Goal: Task Accomplishment & Management: Manage account settings

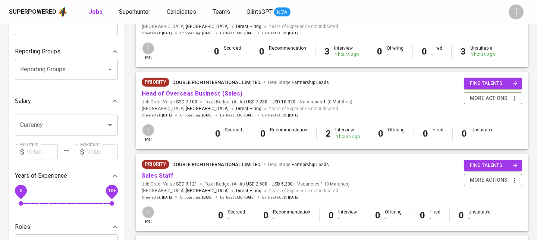
scroll to position [120, 0]
click at [197, 97] on link "Head of Overseas Business (Sales)" at bounding box center [192, 93] width 101 height 7
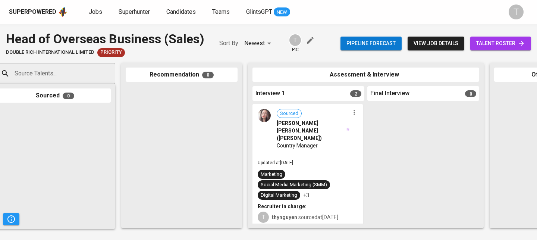
click at [331, 144] on div "Sourced [PERSON_NAME] [PERSON_NAME] ([PERSON_NAME]) Country Manager" at bounding box center [307, 128] width 109 height 49
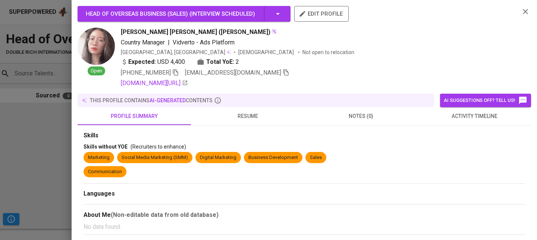
click at [282, 73] on icon "button" at bounding box center [285, 72] width 7 height 7
click at [33, 135] on div at bounding box center [268, 120] width 537 height 240
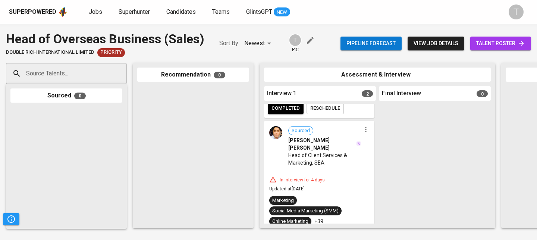
scroll to position [133, 0]
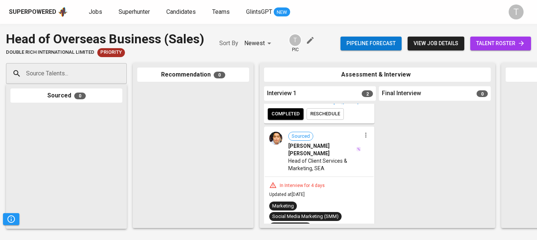
click at [365, 137] on icon "button" at bounding box center [365, 134] width 7 height 7
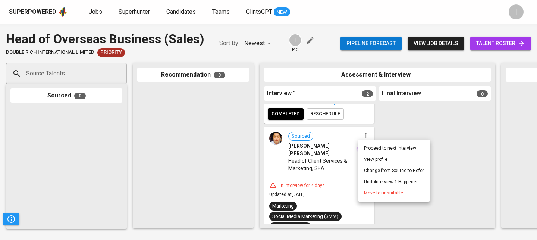
click at [380, 192] on span "Move to unsuitable" at bounding box center [383, 192] width 39 height 7
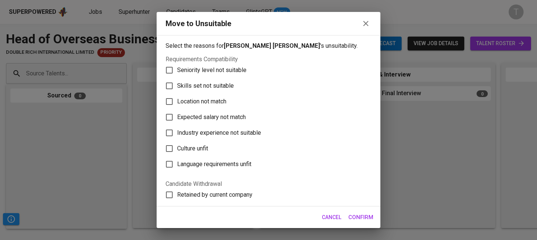
click at [181, 80] on label "Skills set not suitable" at bounding box center [263, 86] width 204 height 16
click at [177, 80] on input "Skills set not suitable" at bounding box center [169, 86] width 16 height 16
checkbox input "true"
click at [359, 211] on button "Confirm" at bounding box center [360, 217] width 33 height 16
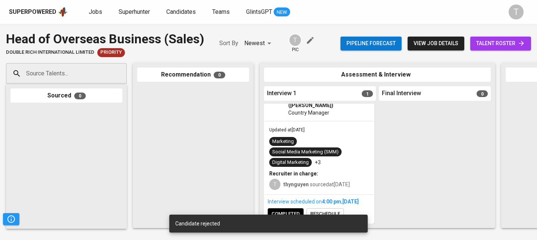
scroll to position [32, 0]
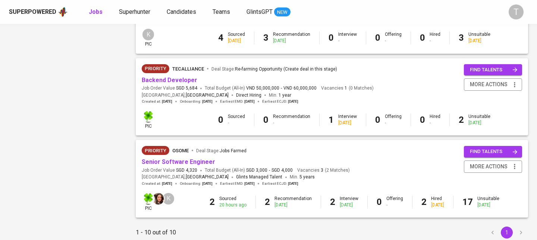
scroll to position [737, 0]
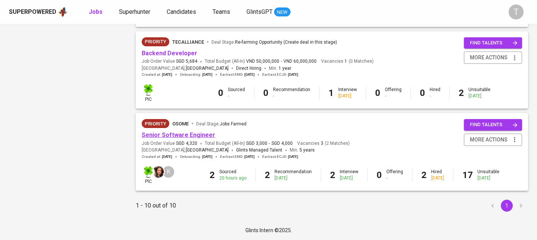
click at [176, 135] on link "Senior Software Engineer" at bounding box center [178, 134] width 73 height 7
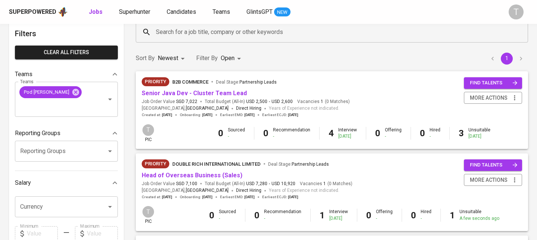
scroll to position [40, 0]
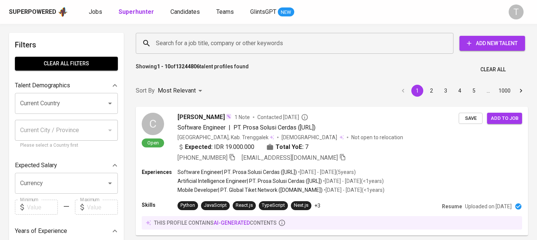
scroll to position [10, 0]
